Goal: Information Seeking & Learning: Check status

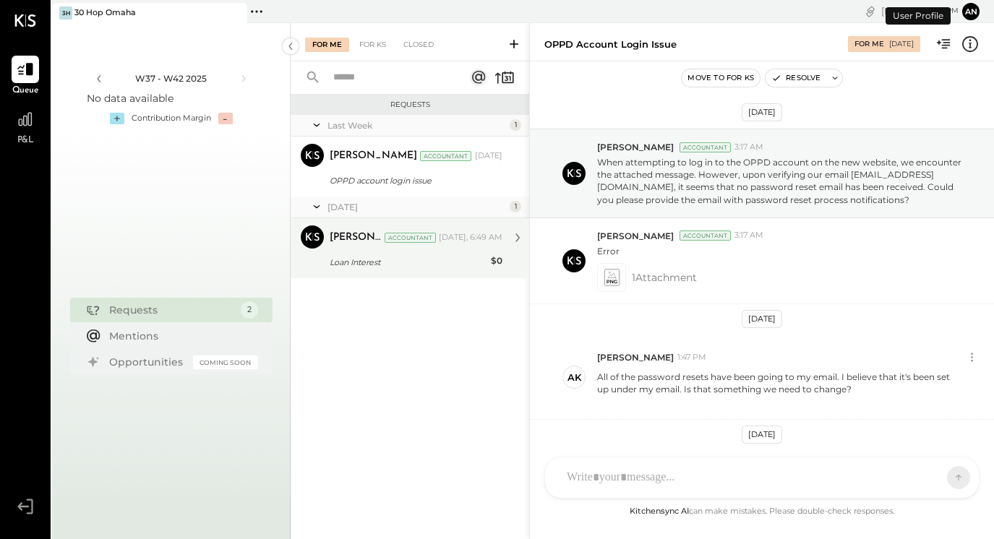
scroll to position [106, 0]
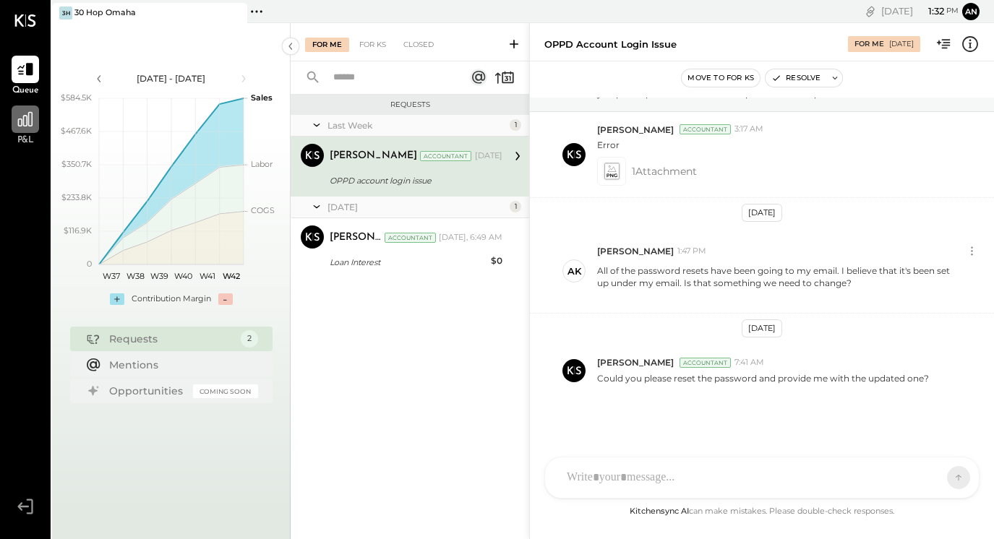
click at [20, 133] on div at bounding box center [25, 119] width 27 height 27
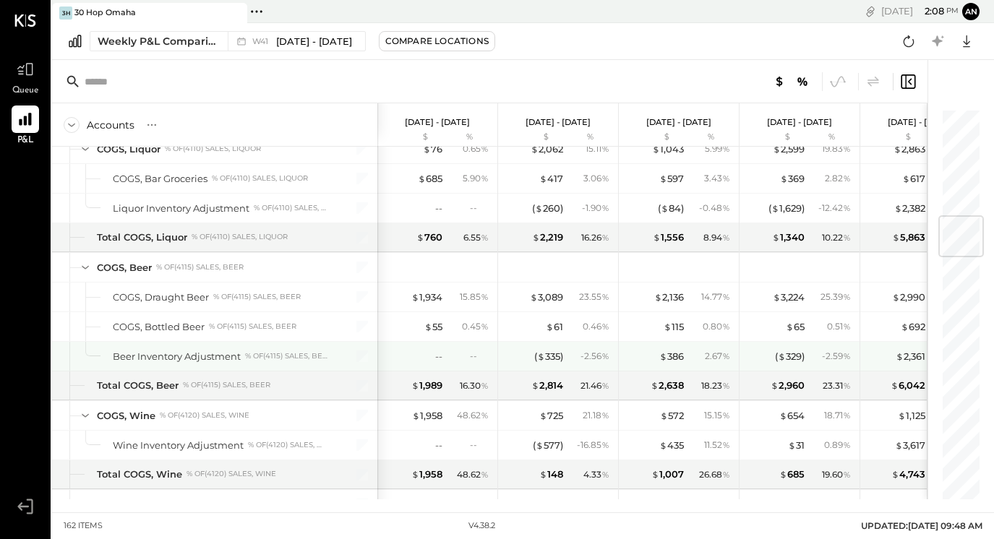
scroll to position [911, 0]
